Goal: Register for event/course

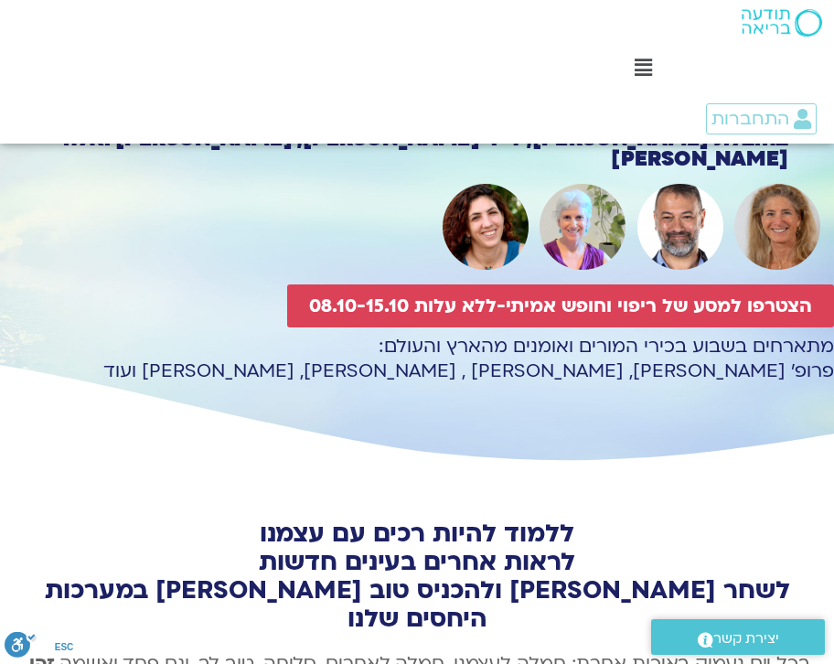
scroll to position [183, 0]
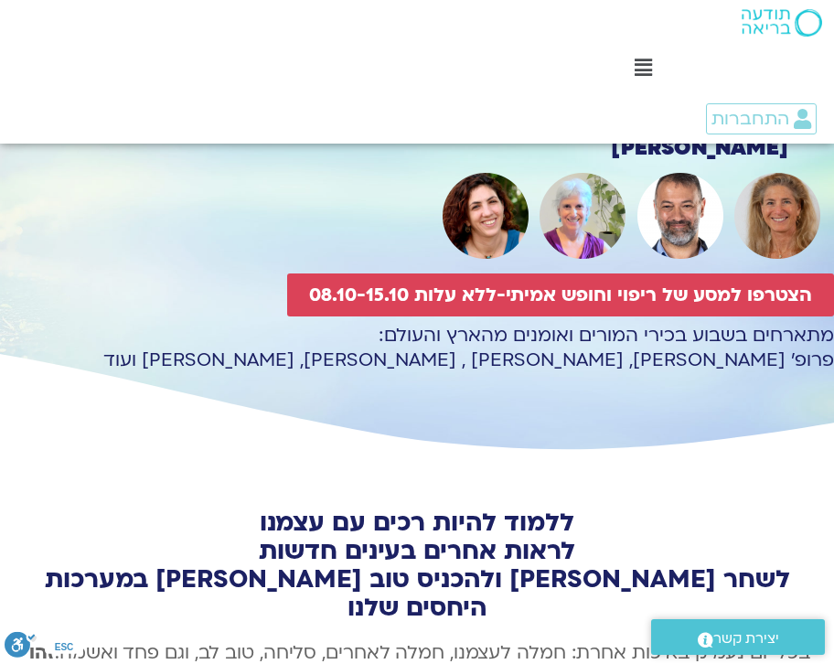
click at [420, 490] on div "ללמוד להיות רכים עם עצמנו לראות אחרים בעינים חדשות לשחר טינה ולהכניס טוב לב במע…" at bounding box center [417, 548] width 787 height 147
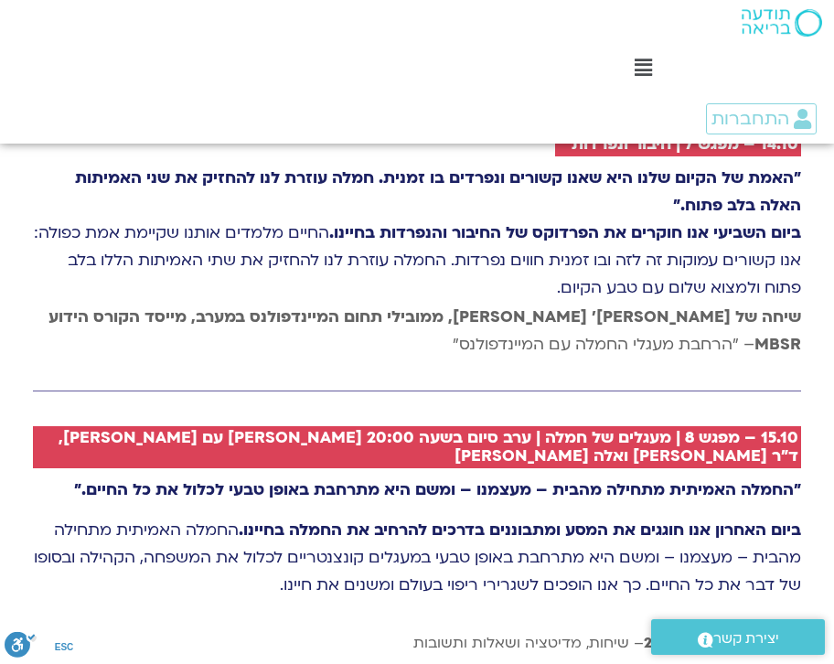
scroll to position [4939, 0]
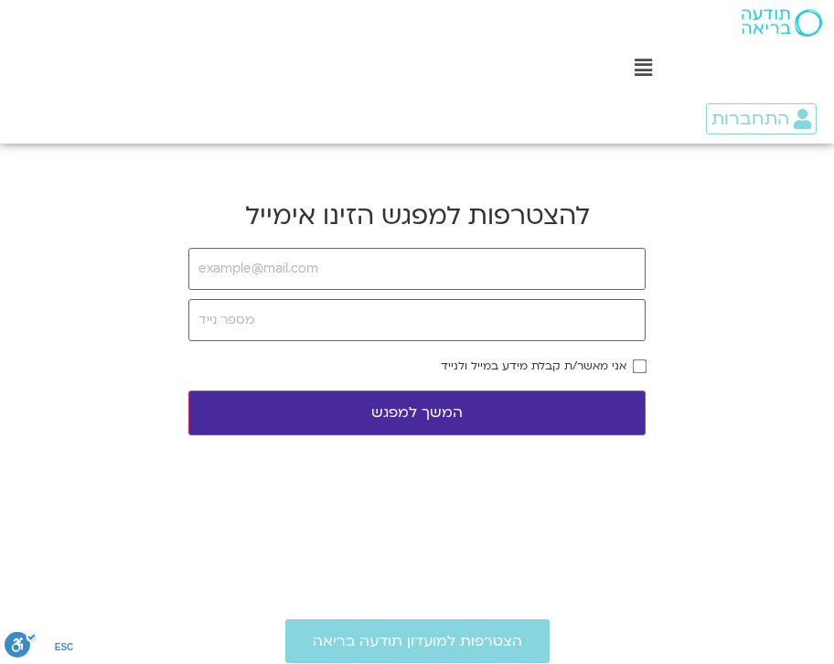
click at [733, 177] on body "דלג לתוכן Main Menu מי אנחנו מי אנחנו שאלות נפוצות מנחים ומנחות בתודעה בריאה מה…" at bounding box center [417, 586] width 834 height 1173
click at [564, 271] on input "email" at bounding box center [416, 269] width 457 height 42
type input "[EMAIL_ADDRESS][DOMAIN_NAME]"
type input "0533385585"
click at [559, 407] on button "המשך למפגש" at bounding box center [416, 413] width 457 height 45
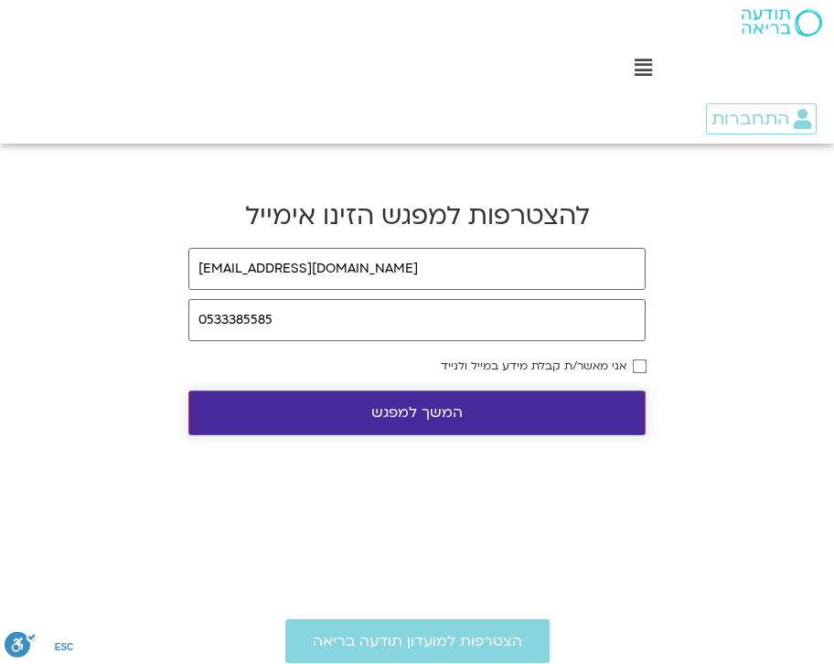
click at [450, 419] on button "המשך למפגש" at bounding box center [416, 413] width 457 height 45
